Goal: Use online tool/utility: Utilize a website feature to perform a specific function

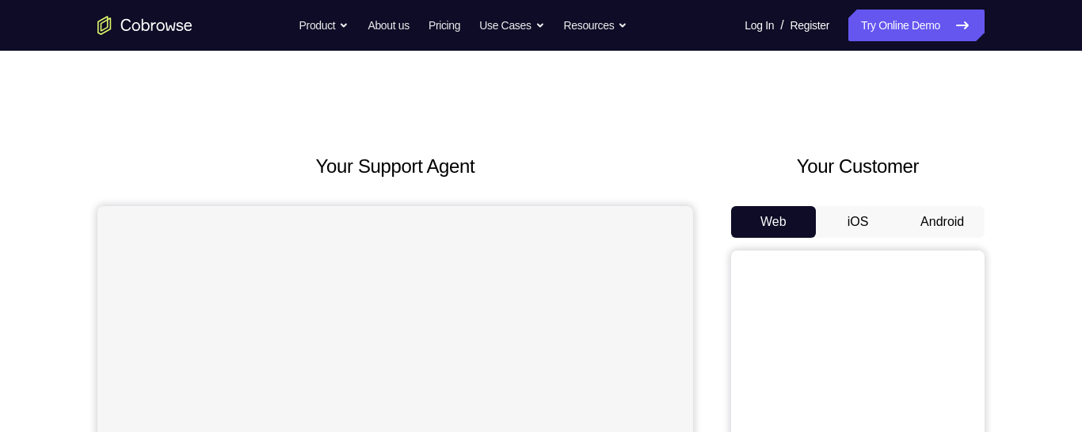
scroll to position [19, 0]
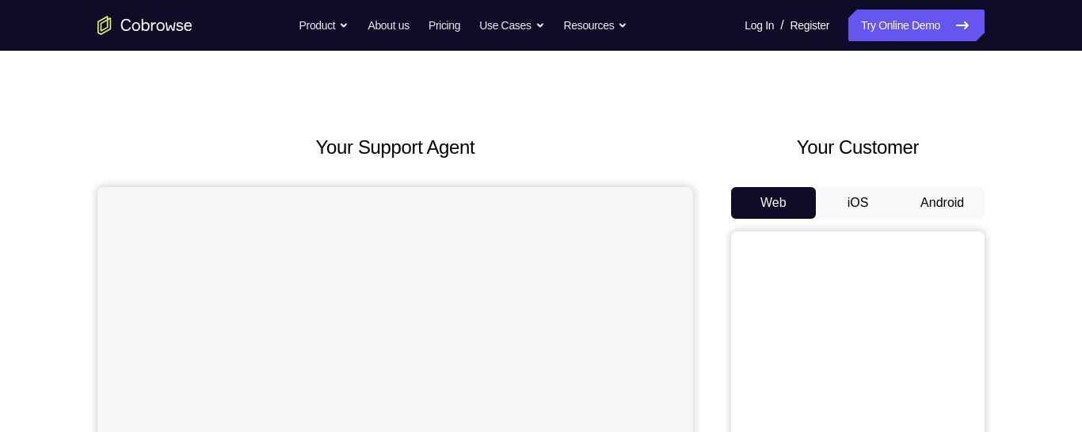
click at [948, 202] on button "Android" at bounding box center [942, 203] width 85 height 32
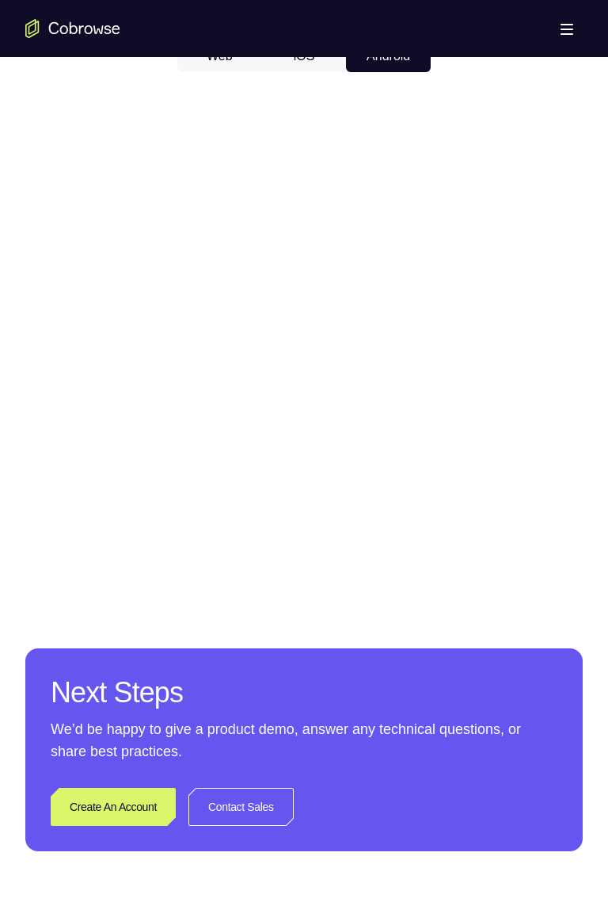
scroll to position [802, 0]
click at [171, 431] on div at bounding box center [304, 327] width 558 height 487
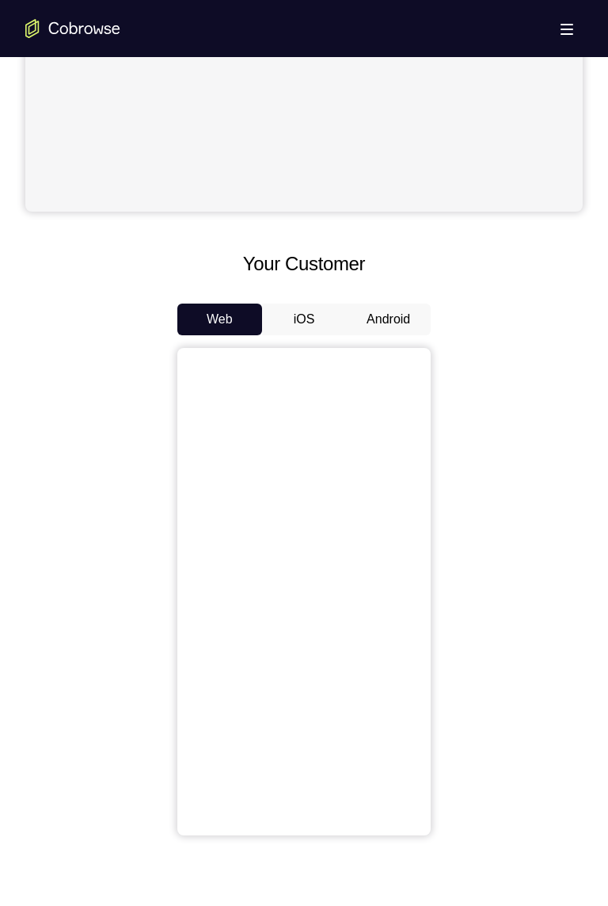
scroll to position [537, 0]
click at [386, 315] on button "Android" at bounding box center [388, 320] width 85 height 32
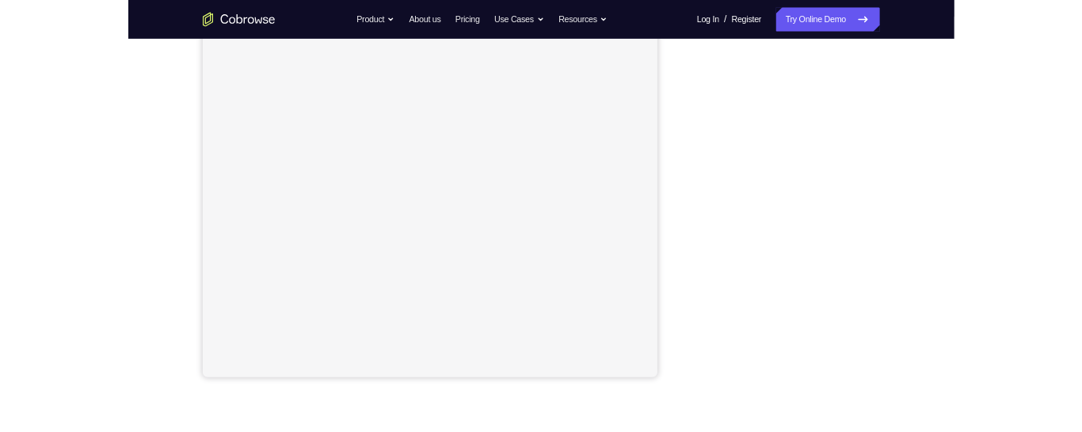
scroll to position [242, 0]
